Goal: Register for event/course

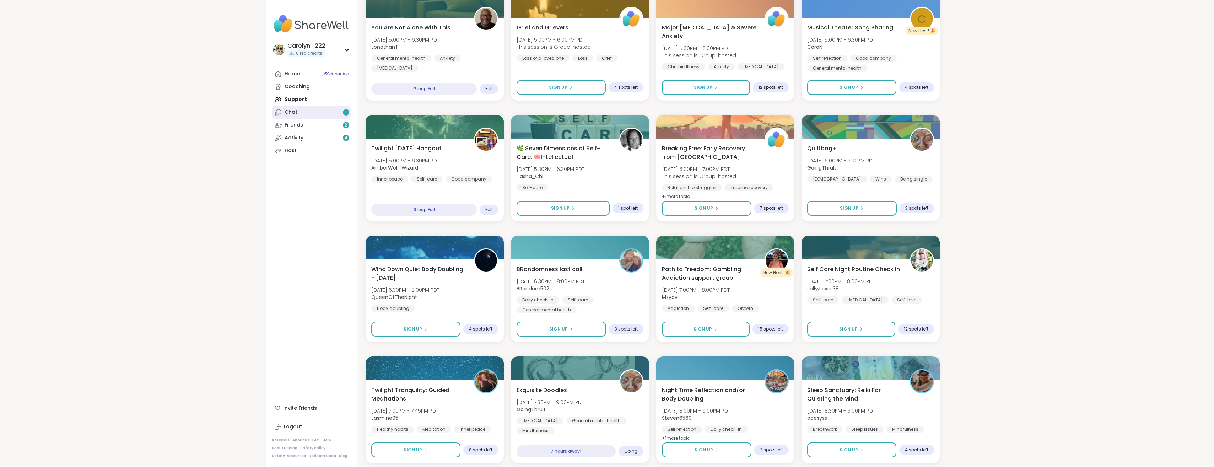
scroll to position [736, 0]
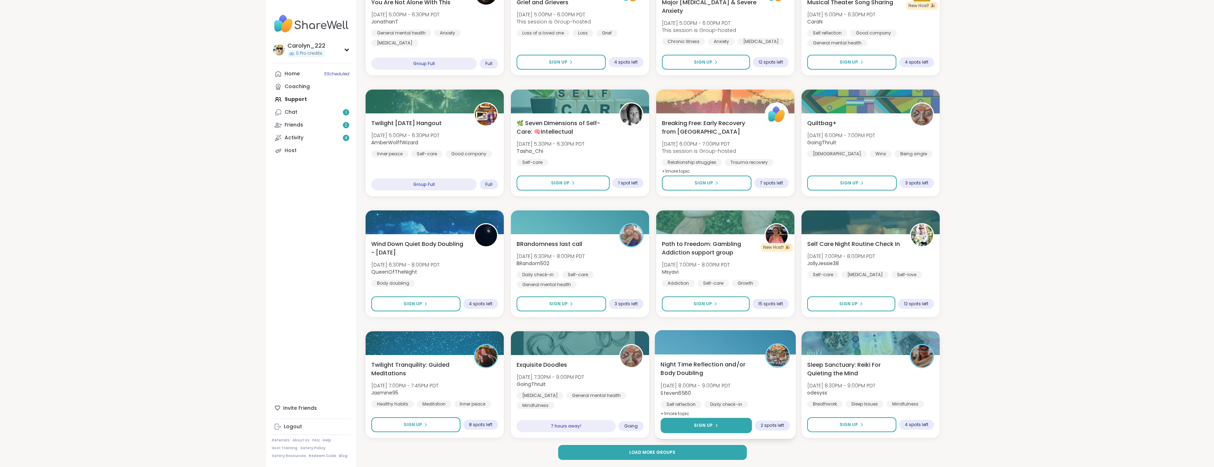
click at [727, 424] on button "Sign Up" at bounding box center [705, 425] width 91 height 15
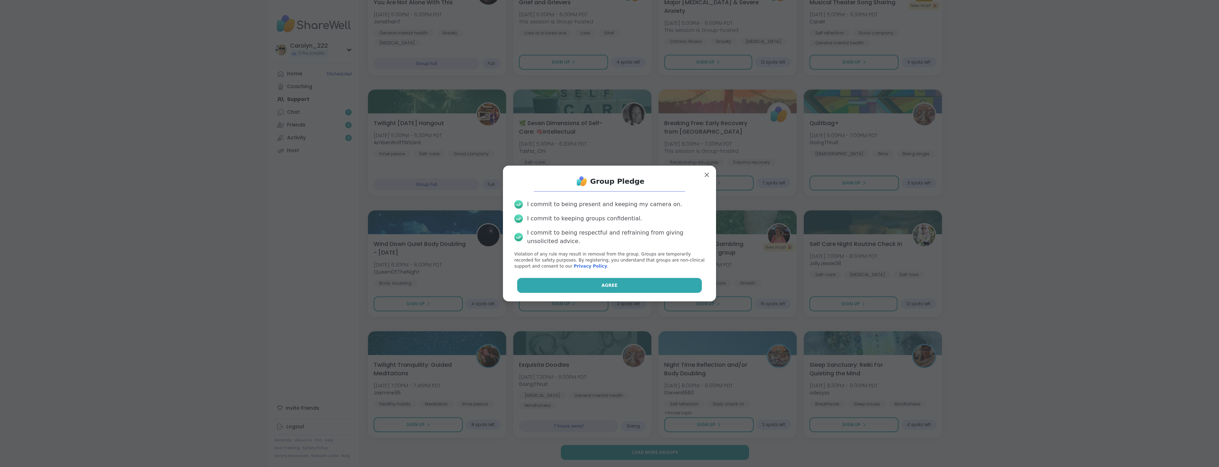
click at [615, 284] on button "Agree" at bounding box center [609, 285] width 185 height 15
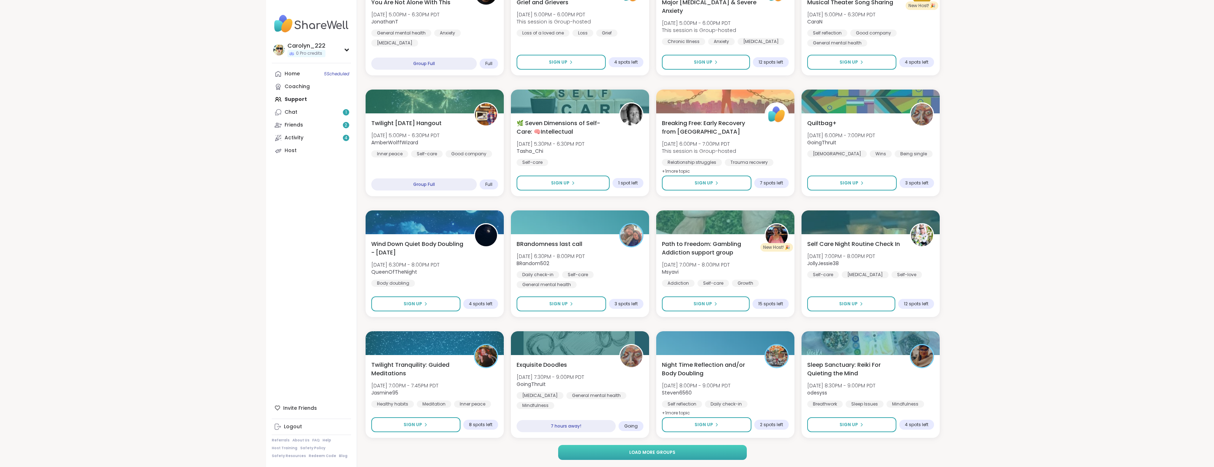
click at [669, 453] on span "Load more groups" at bounding box center [652, 452] width 46 height 6
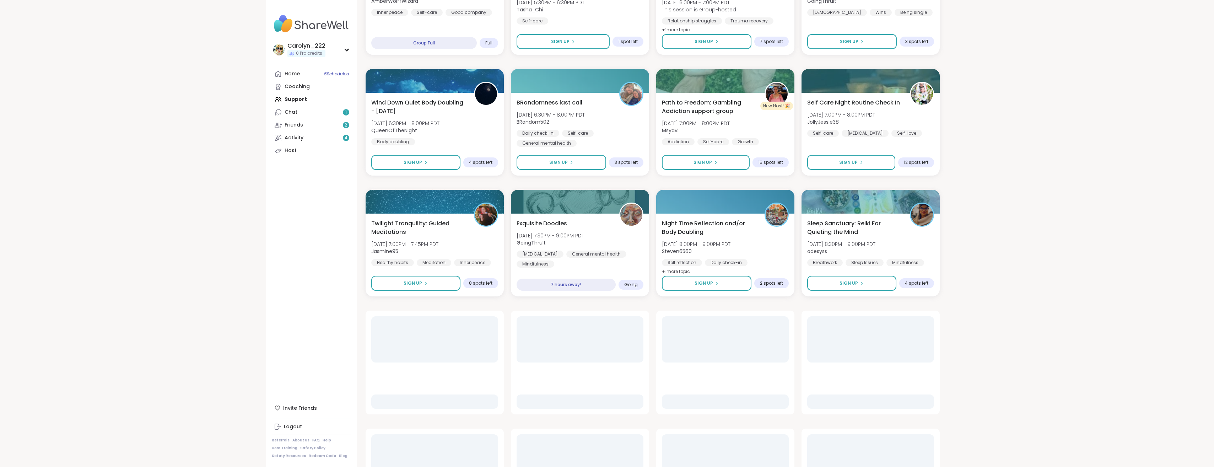
scroll to position [878, 0]
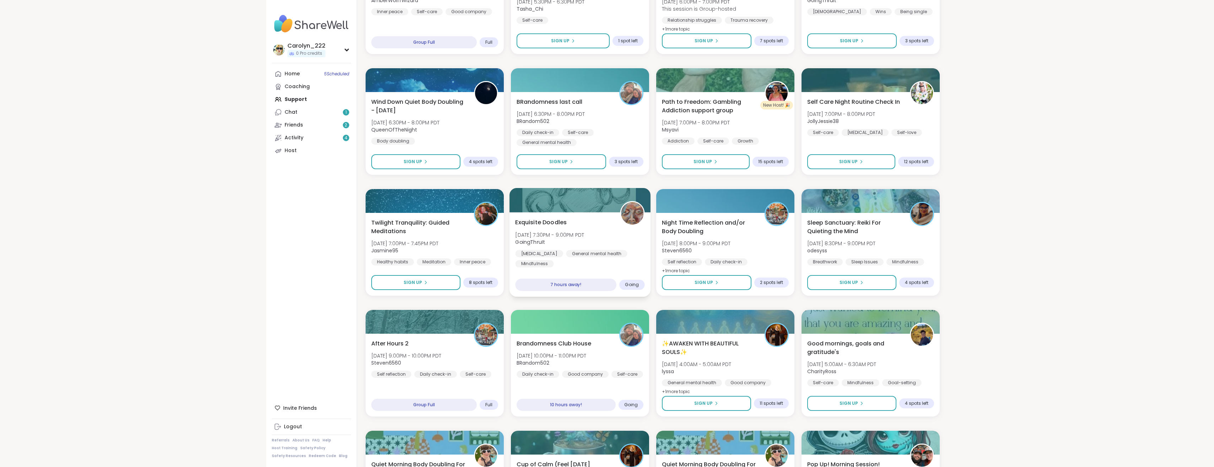
click at [589, 259] on div "Exquisite Doodles [DATE] 7:30PM - 9:00PM PDT GoingThruIt [MEDICAL_DATA] General…" at bounding box center [579, 254] width 141 height 85
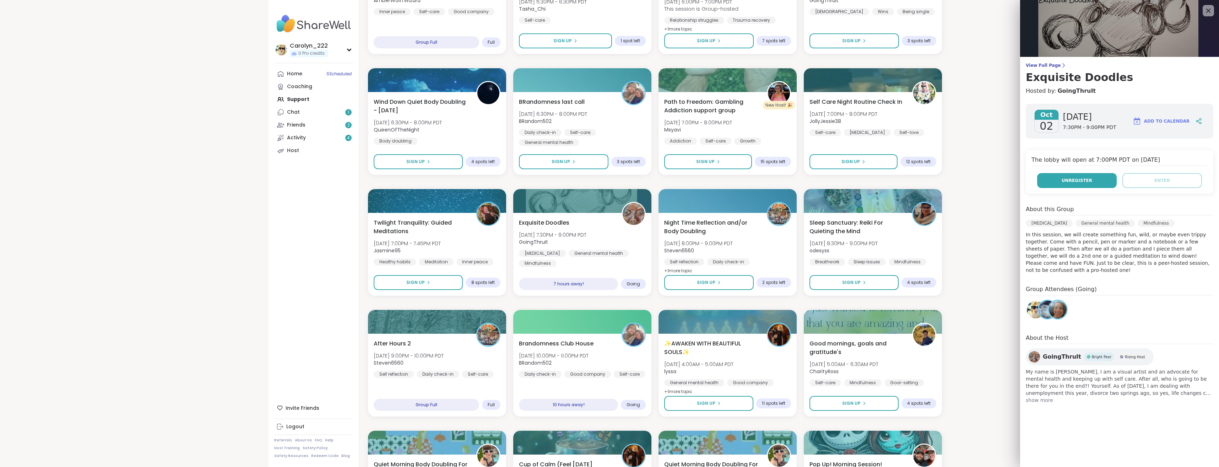
click at [1049, 179] on button "Unregister" at bounding box center [1077, 180] width 80 height 15
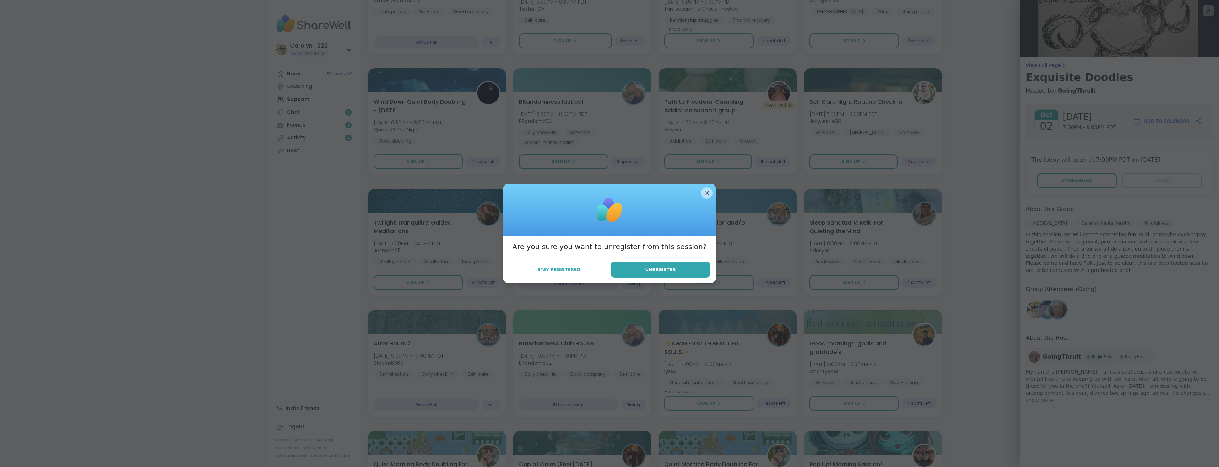
click at [659, 278] on div "Are you sure you want to unregister from this session? Stay Registered Unregist…" at bounding box center [609, 259] width 213 height 47
click at [660, 271] on span "Unregister" at bounding box center [660, 269] width 31 height 6
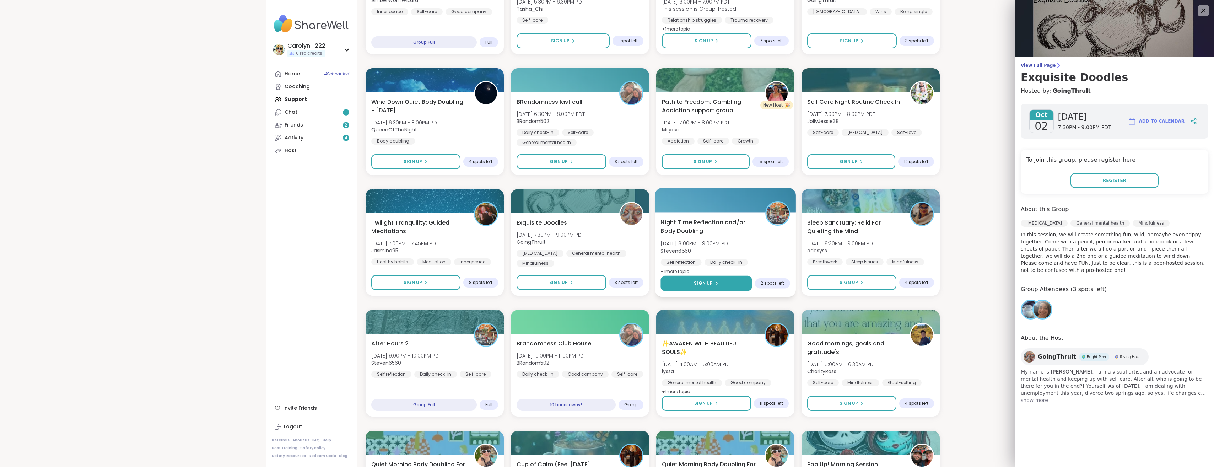
click at [708, 287] on button "Sign Up" at bounding box center [705, 283] width 91 height 15
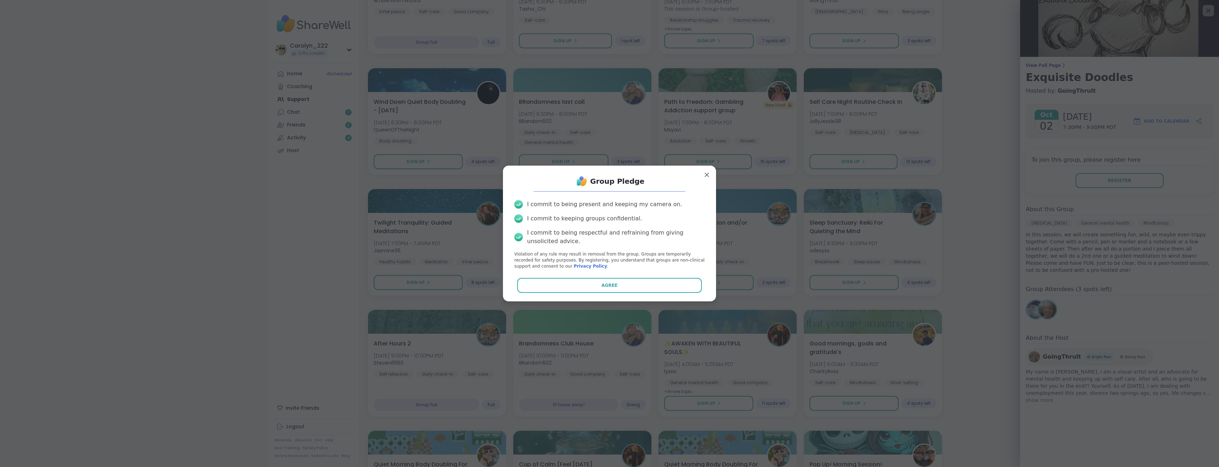
click at [645, 295] on div "Group Pledge I commit to being present and keeping my camera on. I commit to ke…" at bounding box center [610, 233] width 202 height 124
click at [648, 288] on button "Agree" at bounding box center [609, 285] width 185 height 15
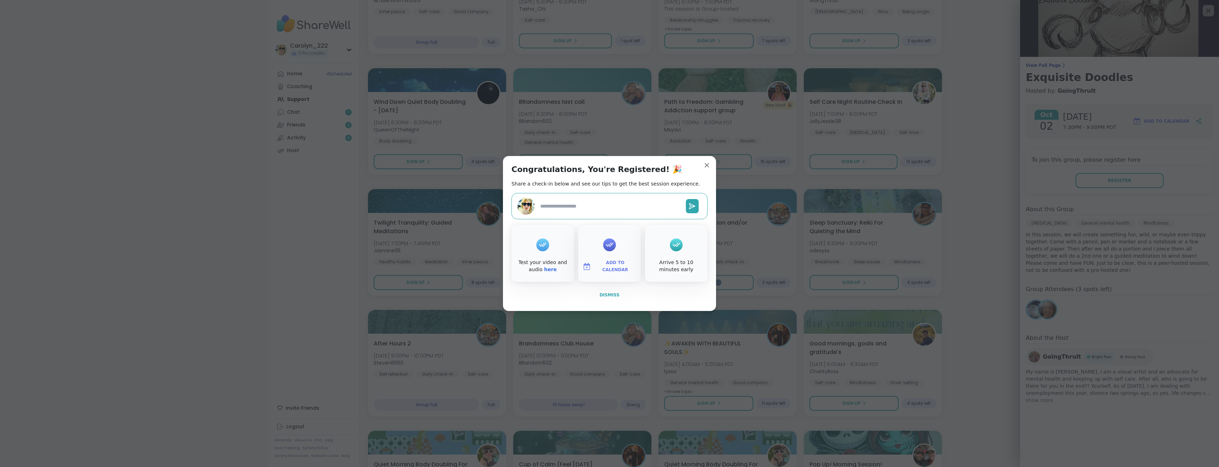
type textarea "*"
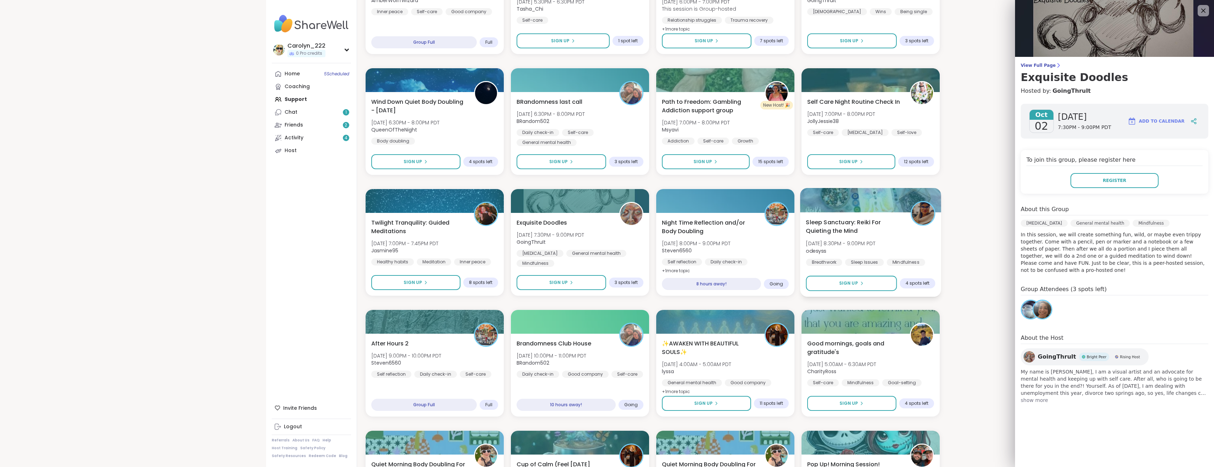
click at [816, 250] on b "odesyss" at bounding box center [816, 250] width 20 height 7
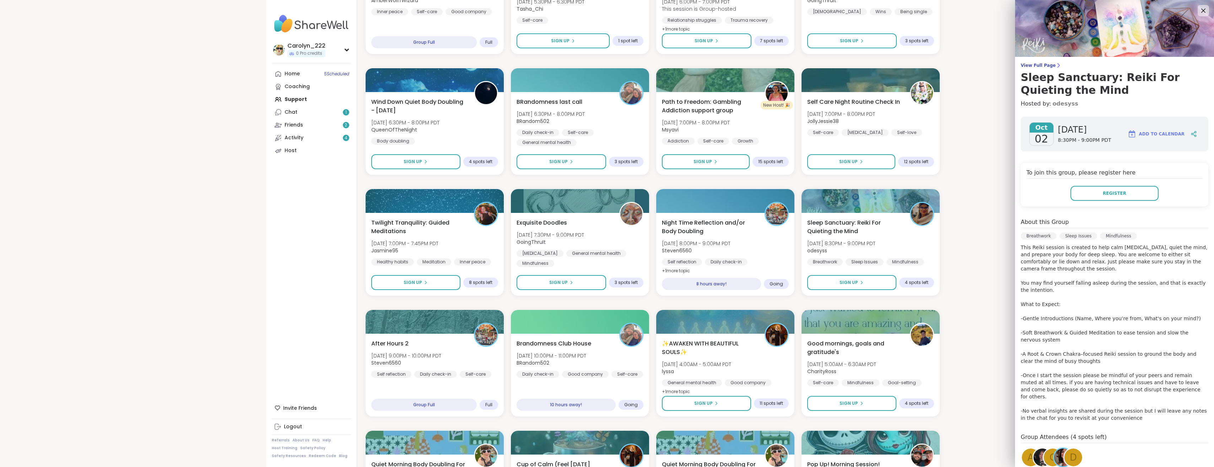
click at [1059, 104] on link "odesyss" at bounding box center [1065, 103] width 26 height 9
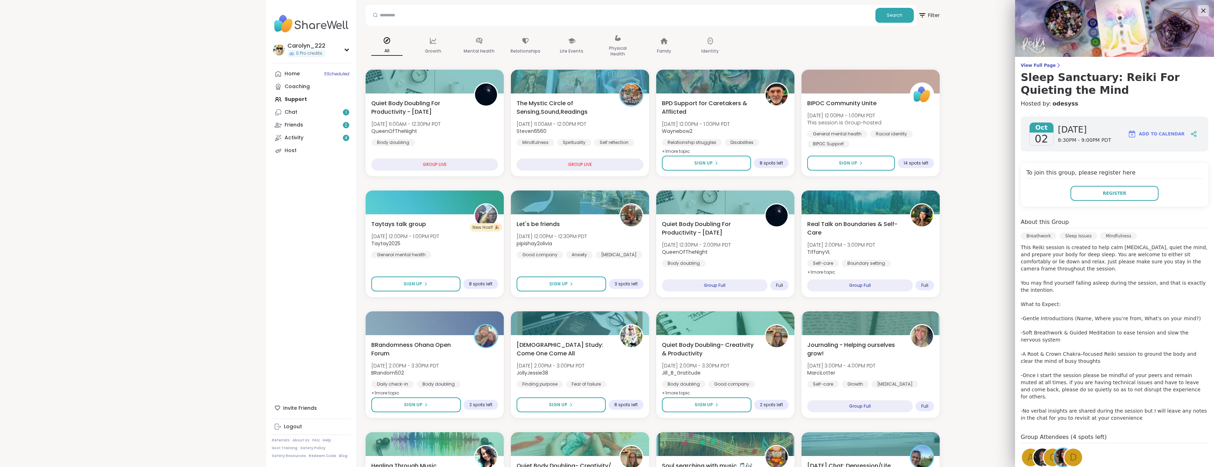
scroll to position [0, 0]
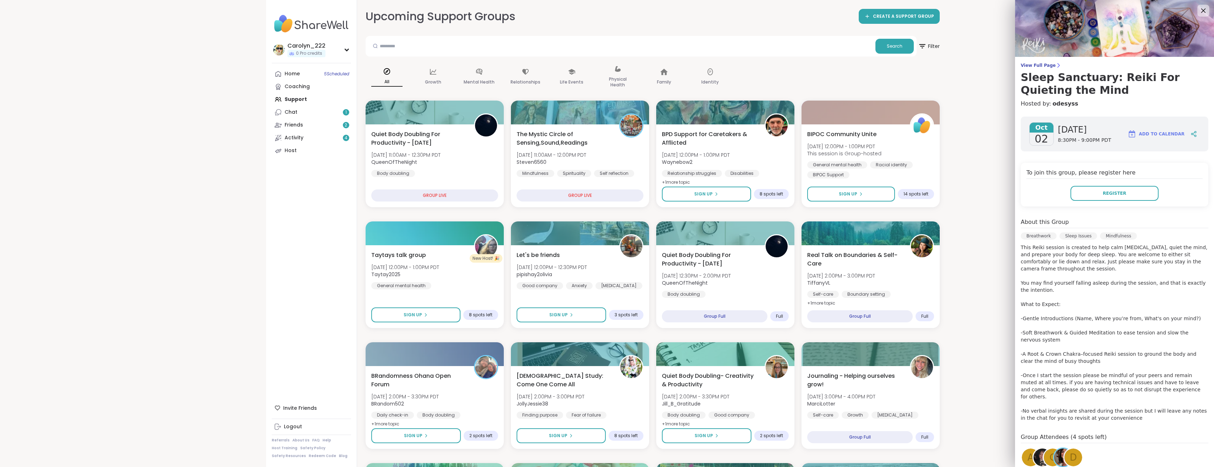
click at [1199, 13] on icon at bounding box center [1203, 10] width 9 height 9
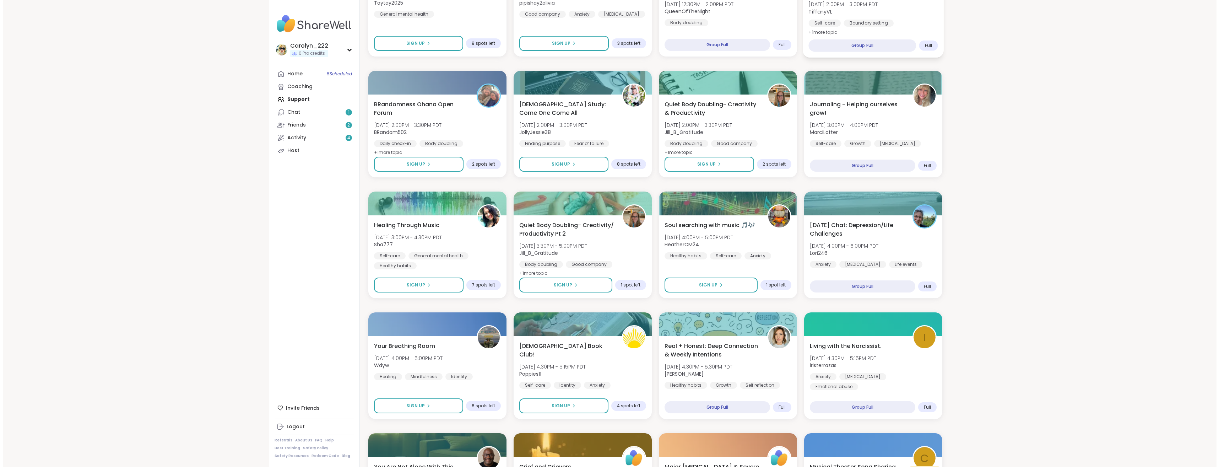
scroll to position [320, 0]
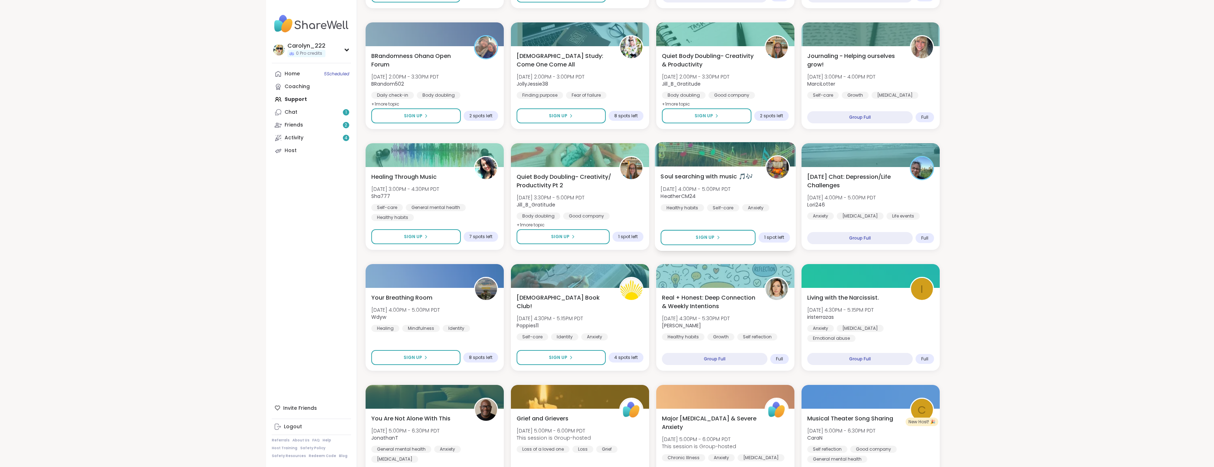
click at [723, 195] on span "HeatherCM24" at bounding box center [695, 196] width 70 height 7
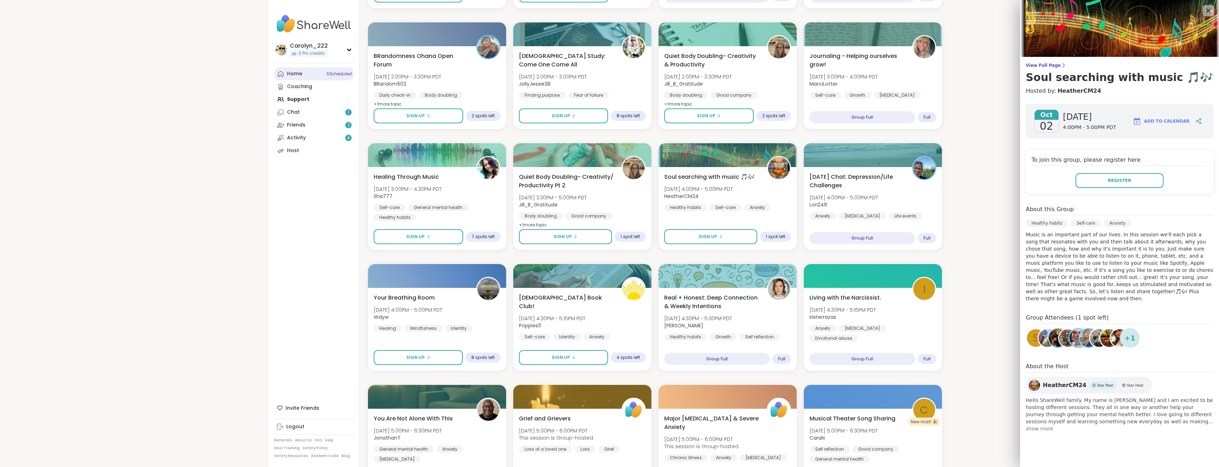
click at [296, 75] on div "Home 5 Scheduled" at bounding box center [294, 73] width 15 height 7
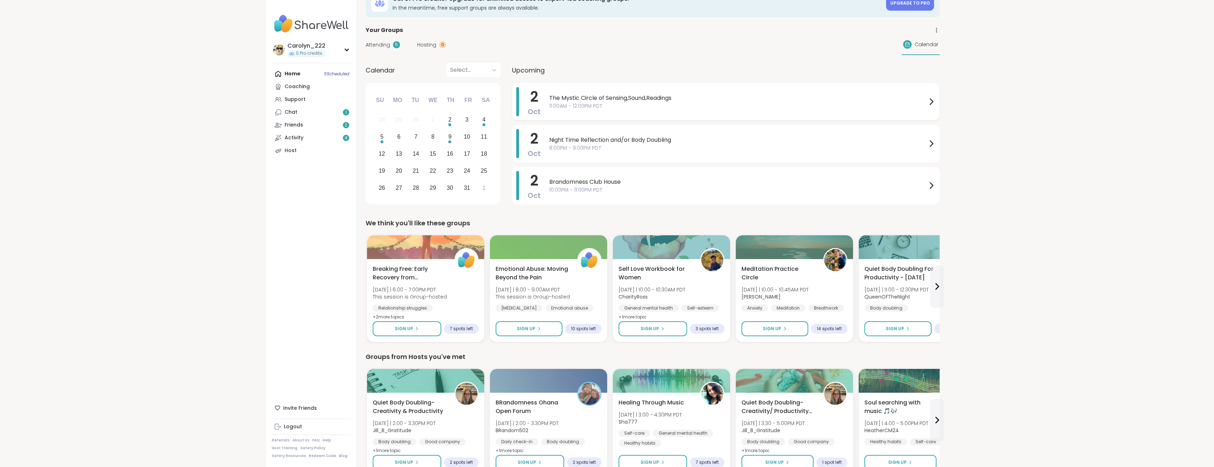
scroll to position [36, 0]
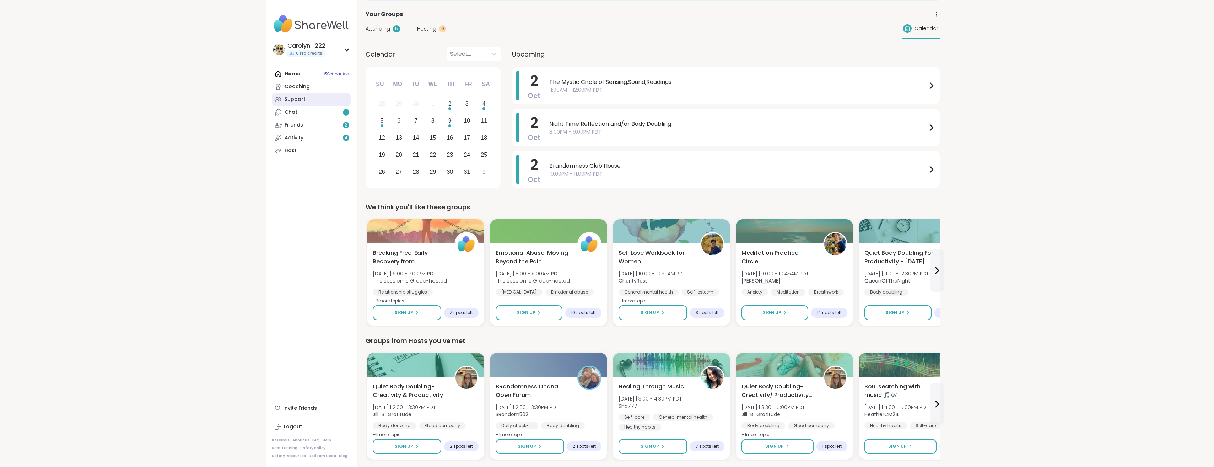
click at [301, 100] on div "Support" at bounding box center [295, 99] width 21 height 7
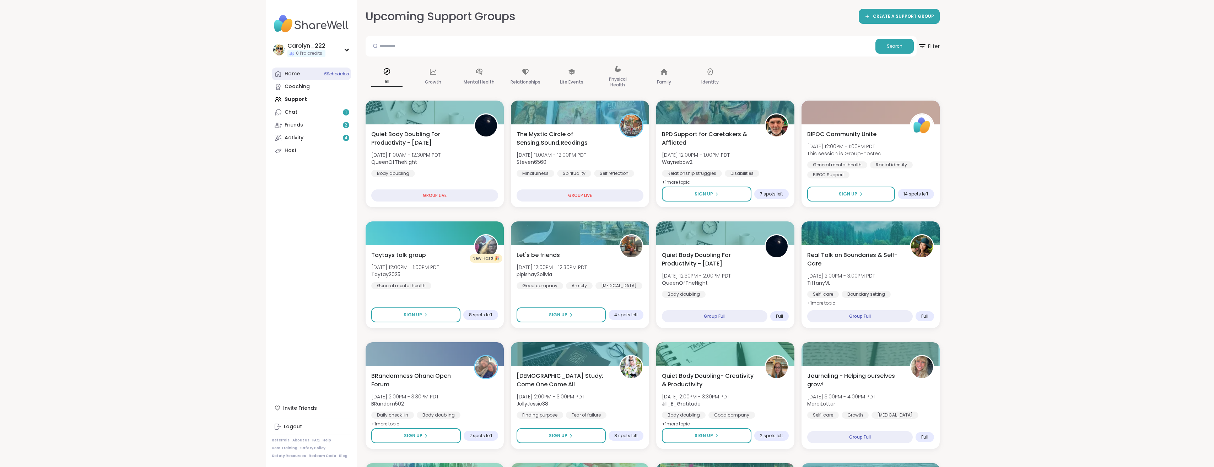
click at [292, 76] on div "Home 5 Scheduled" at bounding box center [292, 73] width 15 height 7
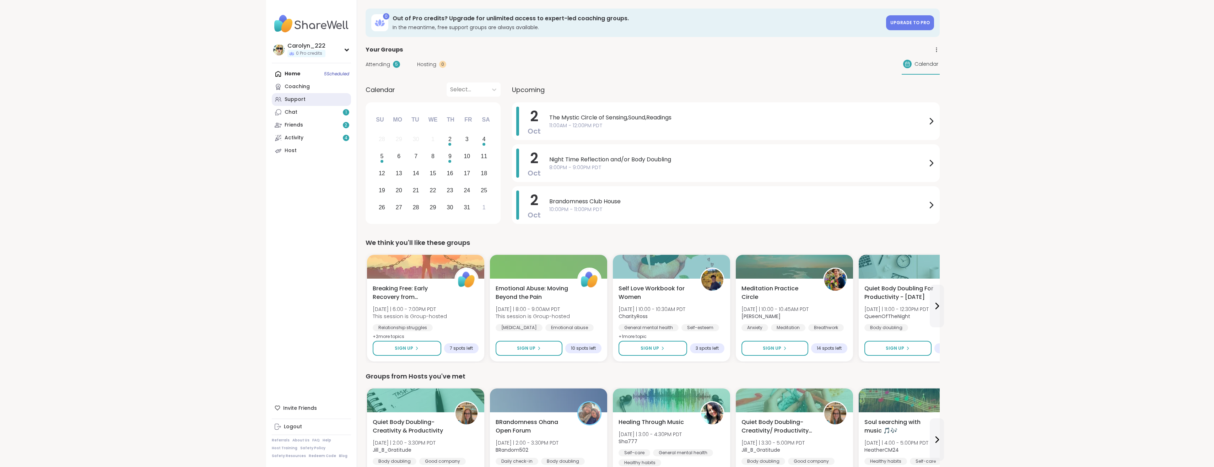
click at [298, 104] on link "Support" at bounding box center [311, 99] width 79 height 13
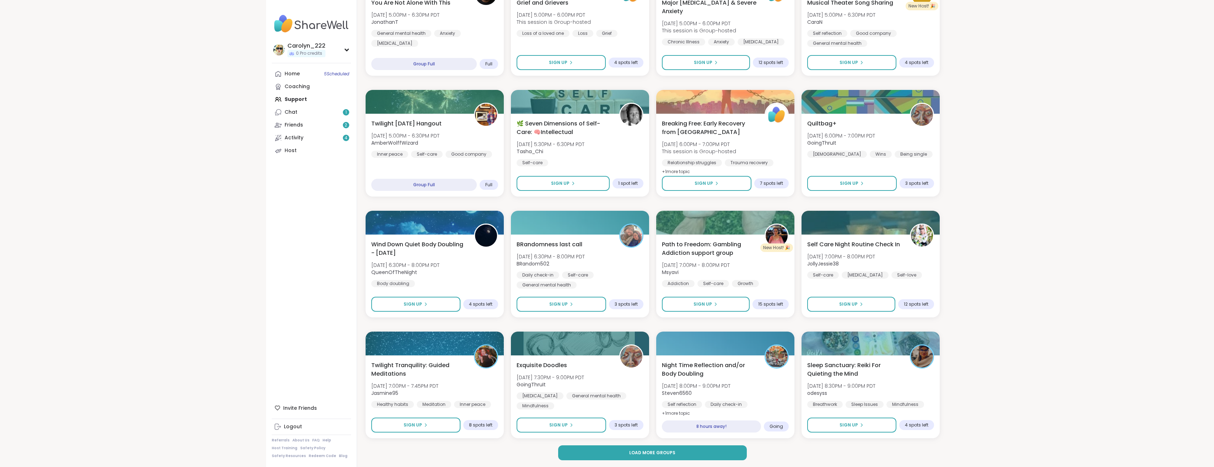
scroll to position [736, 0]
click at [666, 455] on span "Load more groups" at bounding box center [652, 452] width 46 height 6
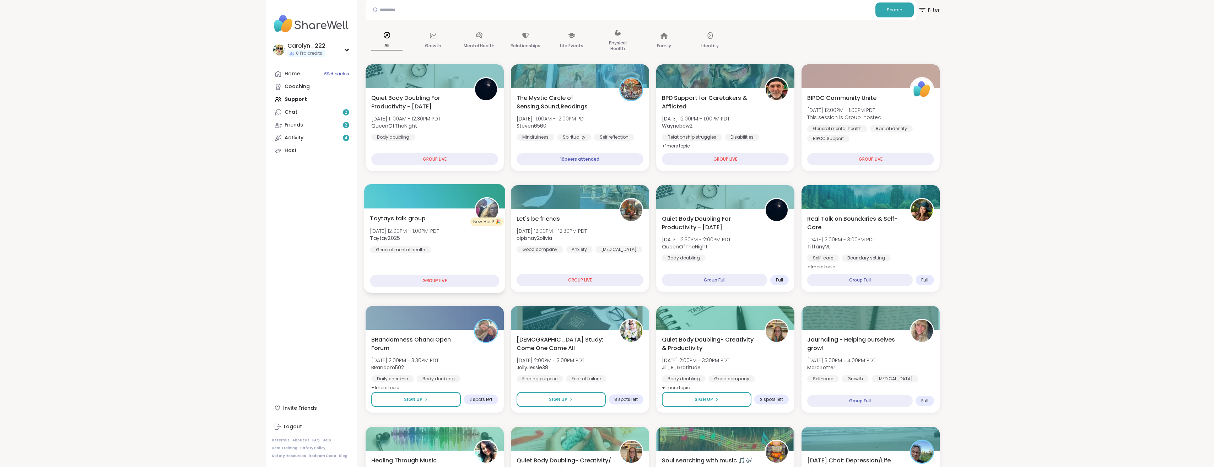
scroll to position [71, 0]
